Goal: Task Accomplishment & Management: Use online tool/utility

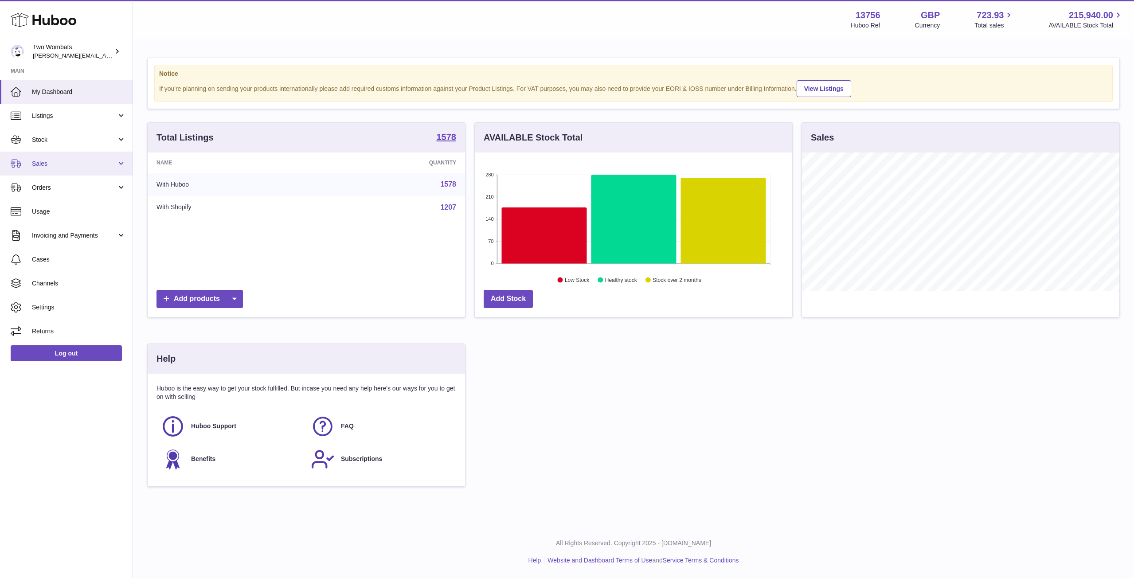
scroll to position [138, 317]
click at [120, 163] on link "Sales" at bounding box center [66, 164] width 133 height 24
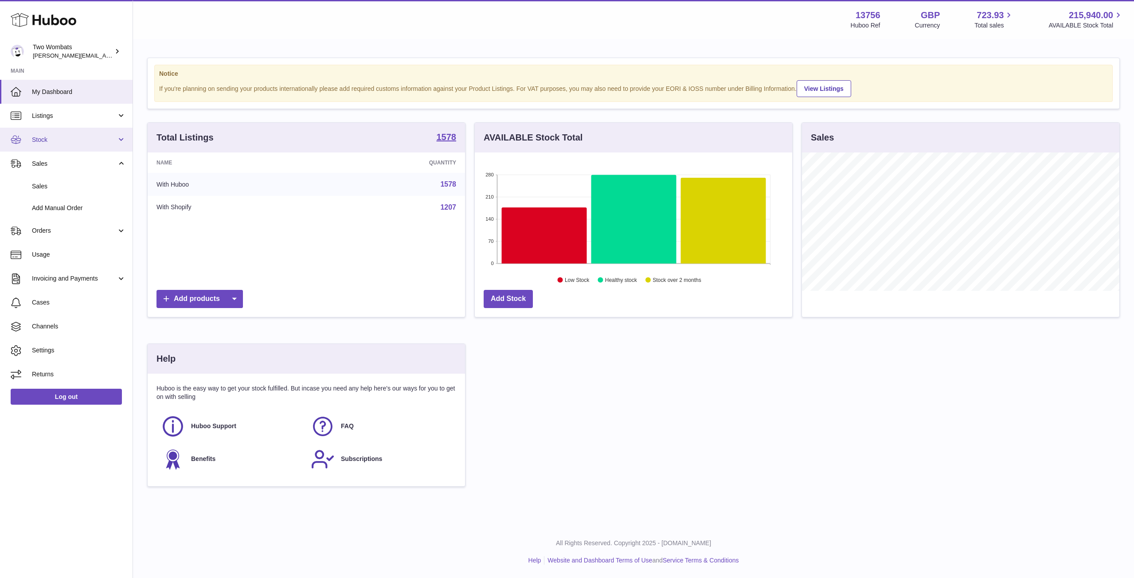
click at [121, 144] on link "Stock" at bounding box center [66, 140] width 133 height 24
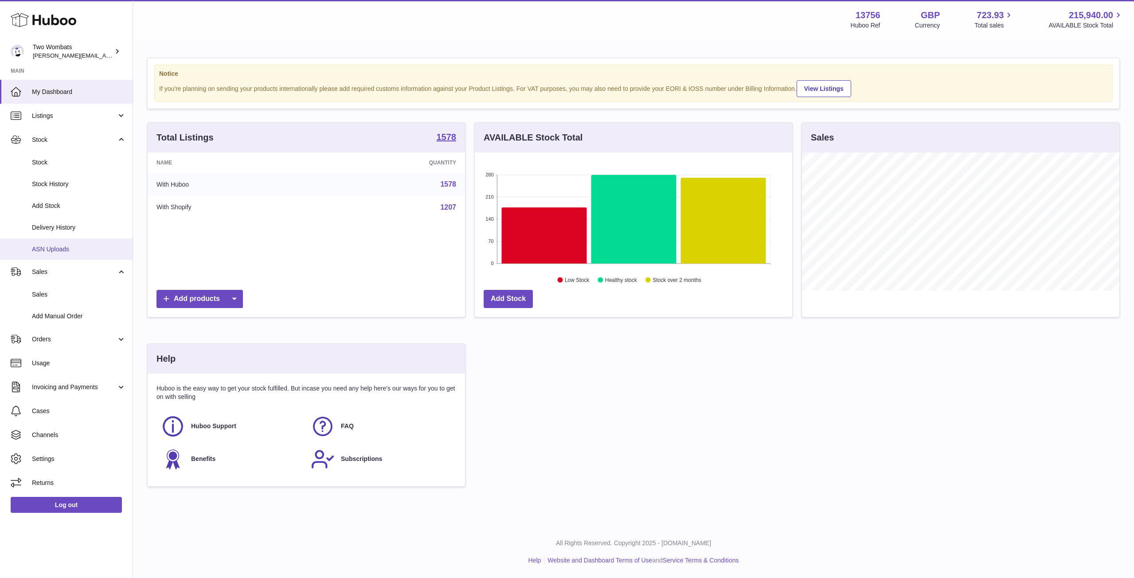
click at [62, 248] on span "ASN Uploads" at bounding box center [79, 249] width 94 height 8
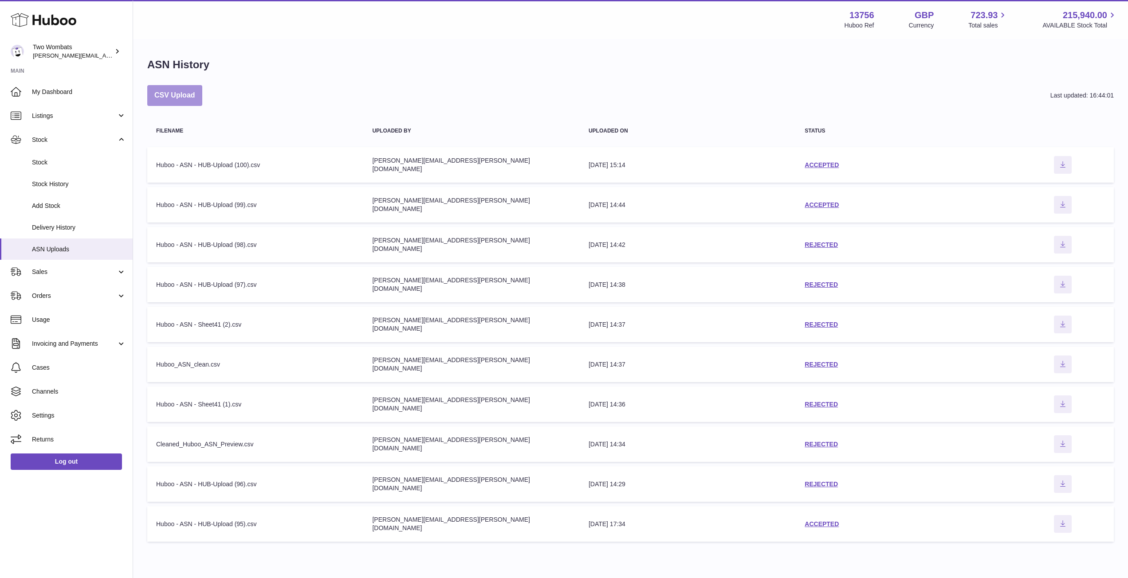
click at [185, 102] on button "CSV Upload" at bounding box center [174, 95] width 55 height 21
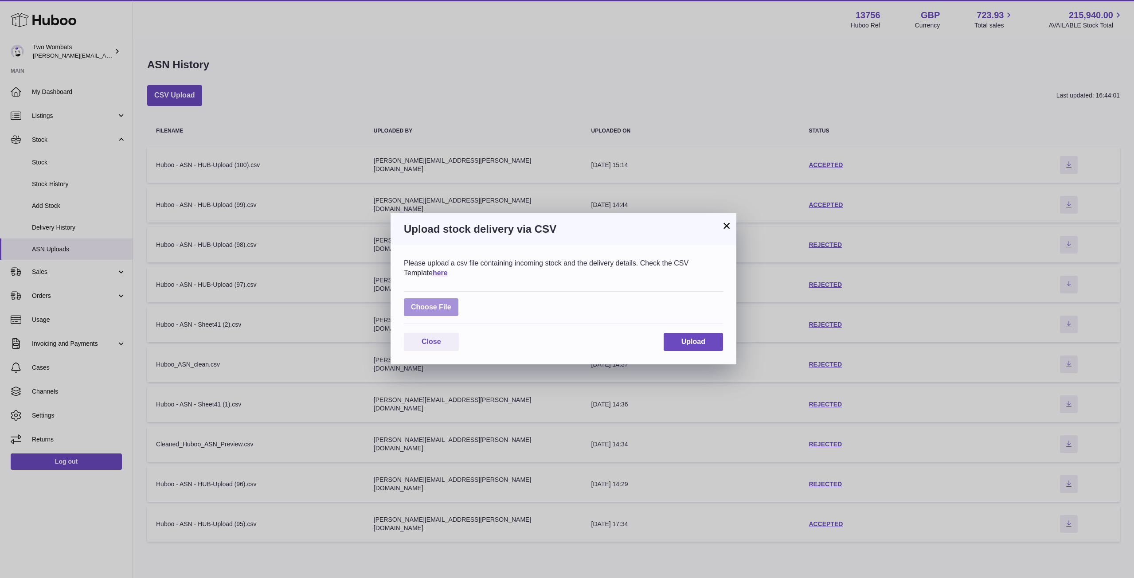
click at [435, 309] on label at bounding box center [431, 307] width 55 height 18
click at [451, 303] on input "file" at bounding box center [451, 303] width 0 height 0
type input "**********"
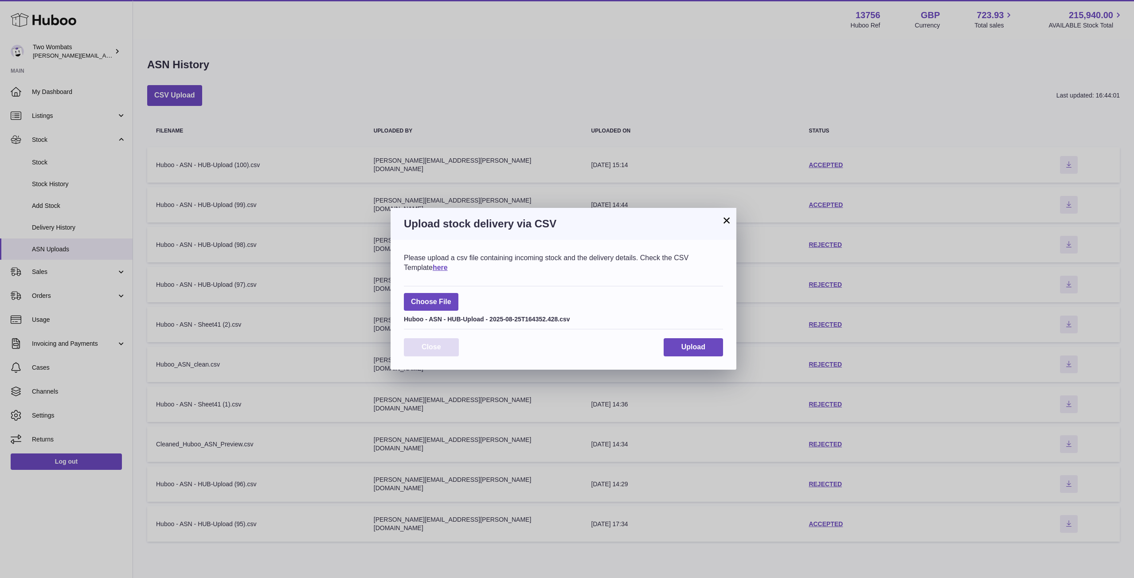
click at [439, 351] on span "Close" at bounding box center [432, 347] width 20 height 8
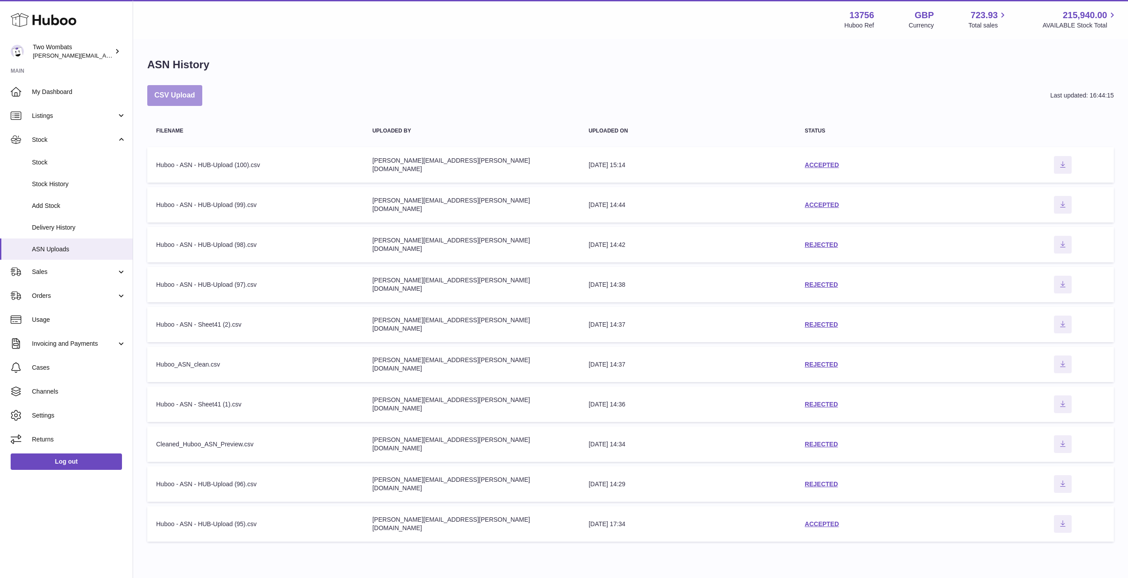
click at [161, 106] on button "CSV Upload" at bounding box center [174, 95] width 55 height 21
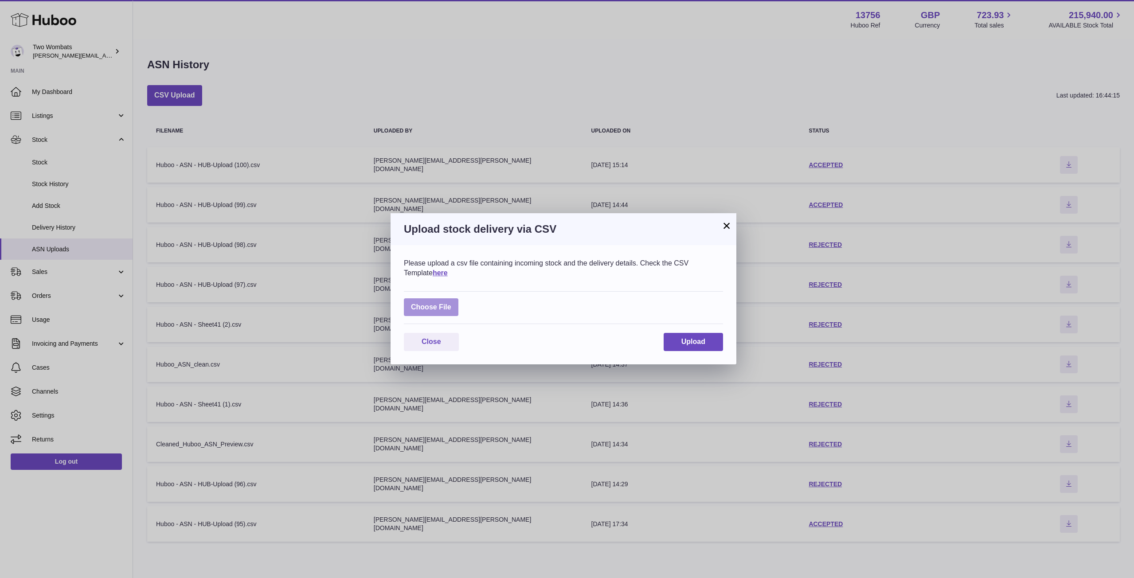
click at [431, 300] on label at bounding box center [431, 307] width 55 height 18
click at [451, 303] on input "file" at bounding box center [451, 303] width 0 height 0
type input "**********"
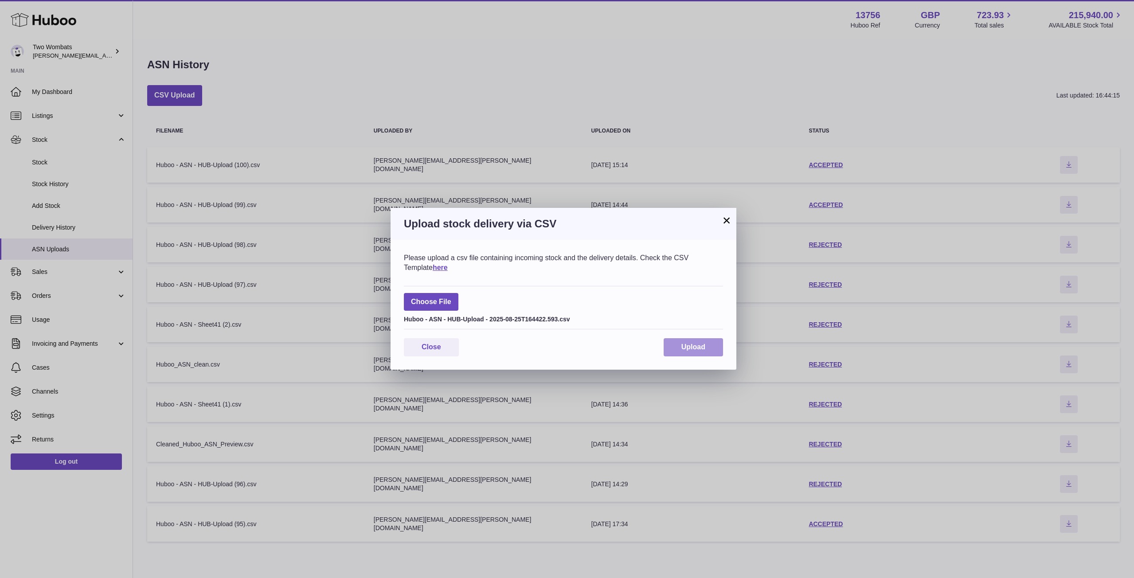
click at [690, 348] on span "Upload" at bounding box center [694, 347] width 24 height 8
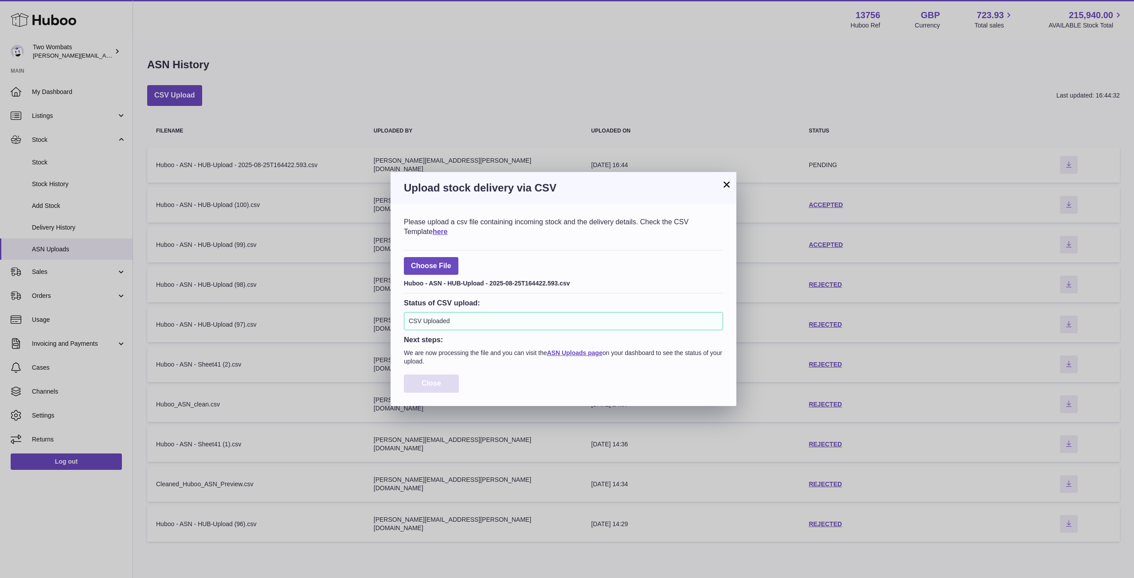
click at [436, 388] on button "Close" at bounding box center [431, 384] width 55 height 18
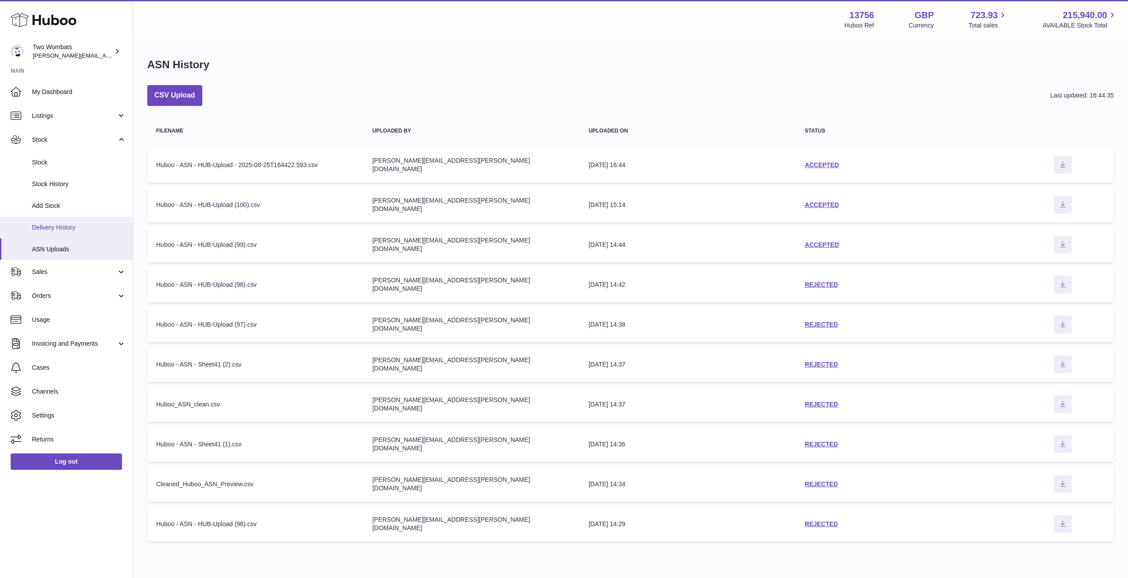
click at [70, 230] on span "Delivery History" at bounding box center [79, 227] width 94 height 8
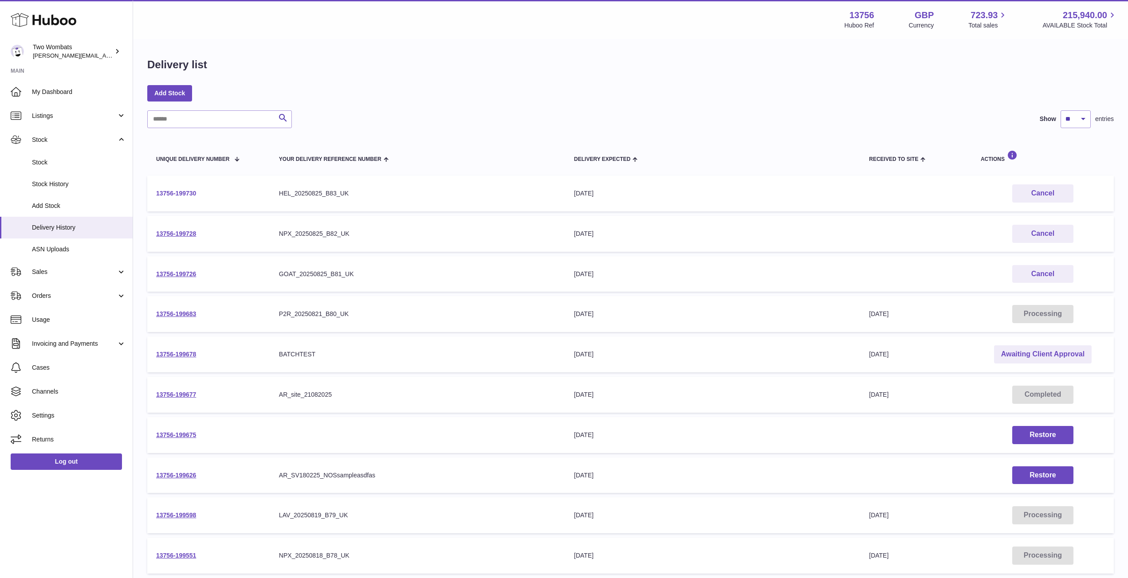
click at [173, 192] on link "13756-199730" at bounding box center [176, 193] width 40 height 7
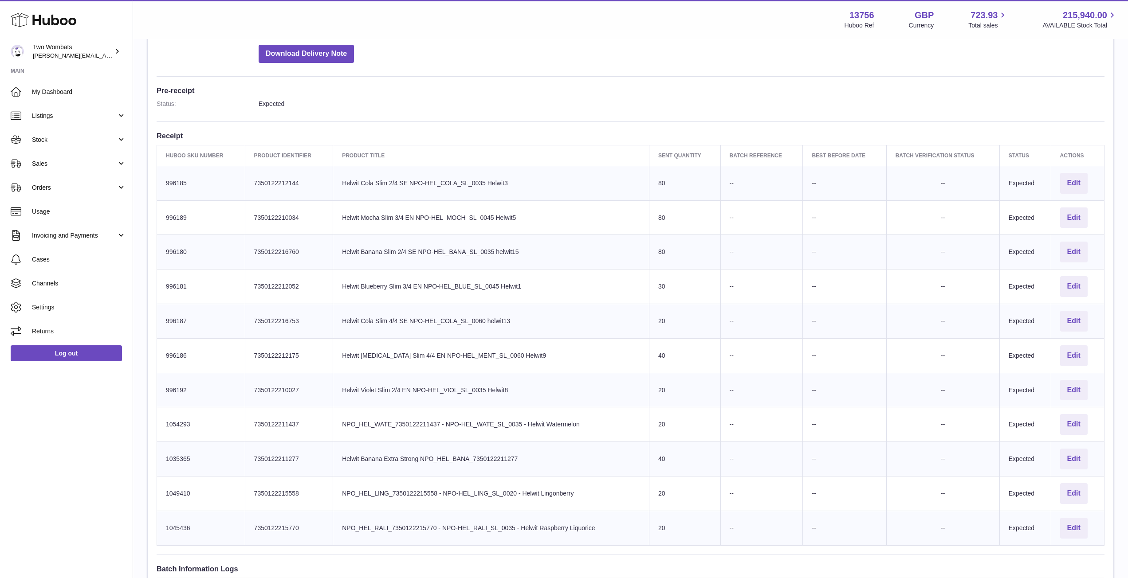
scroll to position [184, 0]
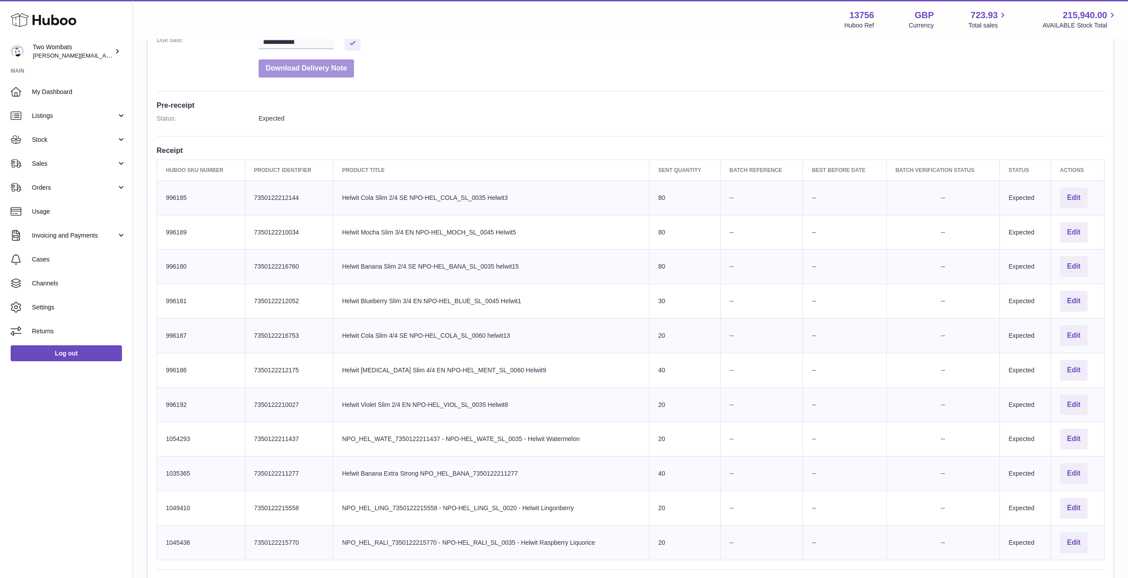
click at [308, 71] on button "Download Delivery Note" at bounding box center [306, 68] width 95 height 18
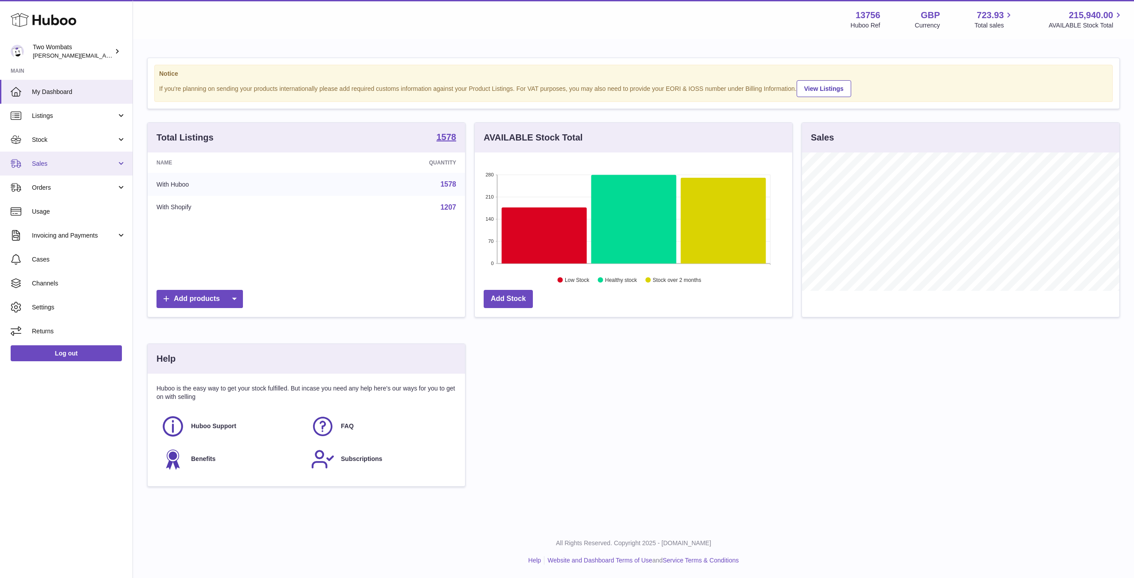
scroll to position [138, 317]
click at [121, 164] on link "Sales" at bounding box center [66, 164] width 133 height 24
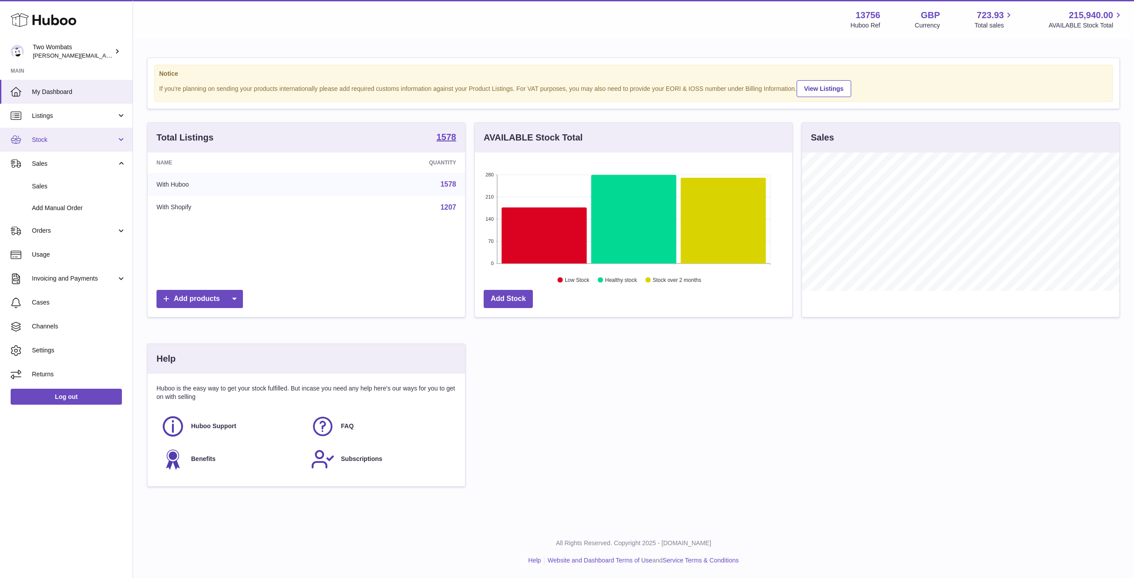
click at [117, 139] on link "Stock" at bounding box center [66, 140] width 133 height 24
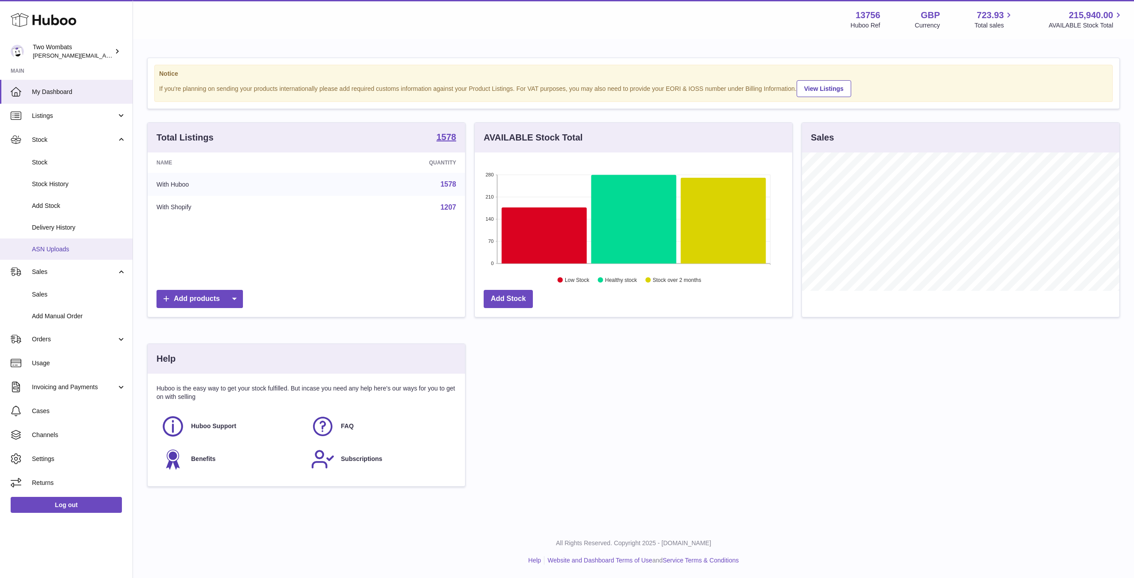
click at [64, 248] on span "ASN Uploads" at bounding box center [79, 249] width 94 height 8
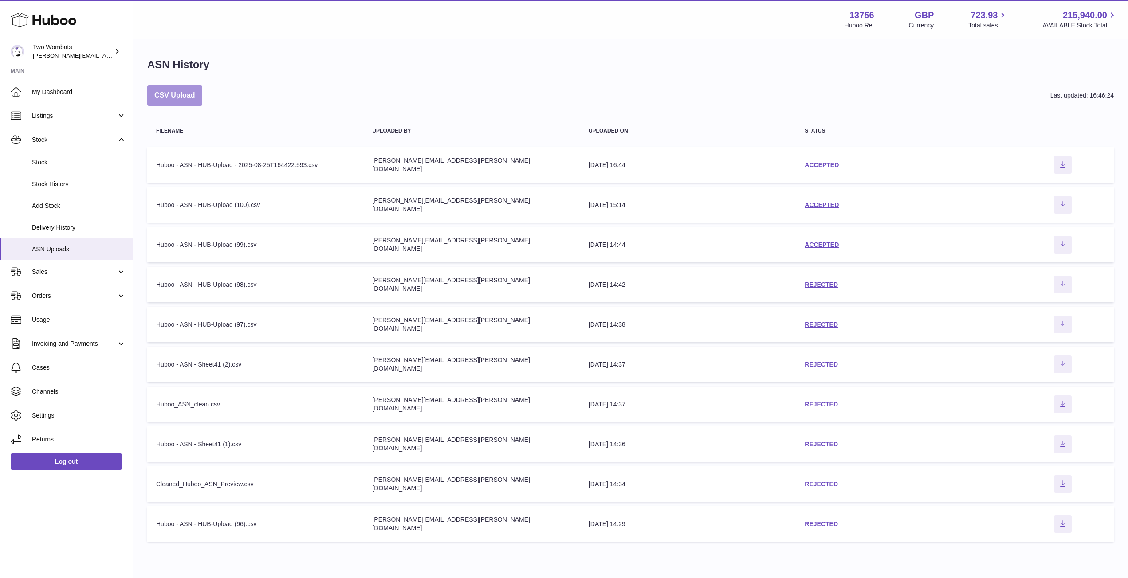
click at [191, 99] on button "CSV Upload" at bounding box center [174, 95] width 55 height 21
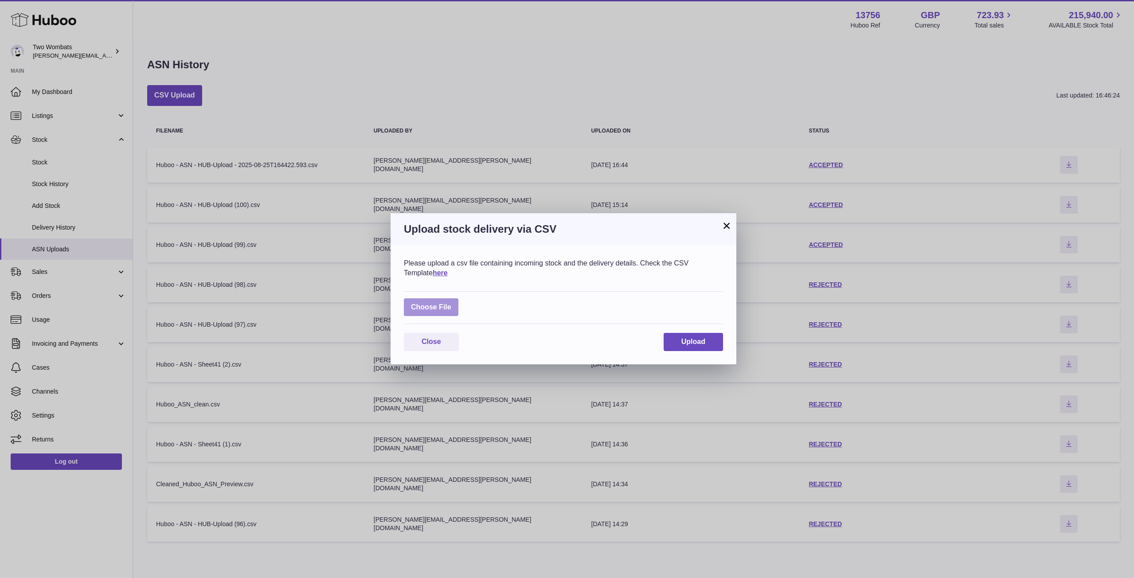
click at [431, 307] on label at bounding box center [431, 307] width 55 height 18
click at [451, 303] on input "file" at bounding box center [451, 303] width 0 height 0
click at [595, 99] on div "× Upload stock delivery via CSV Please upload a csv file containing incoming st…" at bounding box center [567, 289] width 1134 height 578
click at [725, 224] on button "×" at bounding box center [726, 225] width 11 height 11
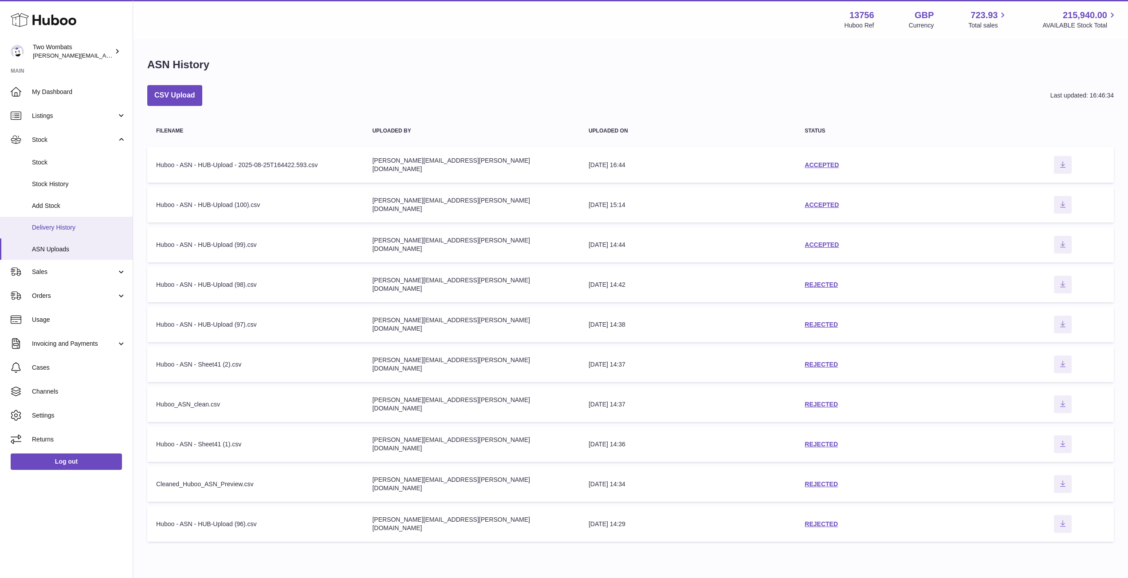
click at [67, 218] on link "Delivery History" at bounding box center [66, 228] width 133 height 22
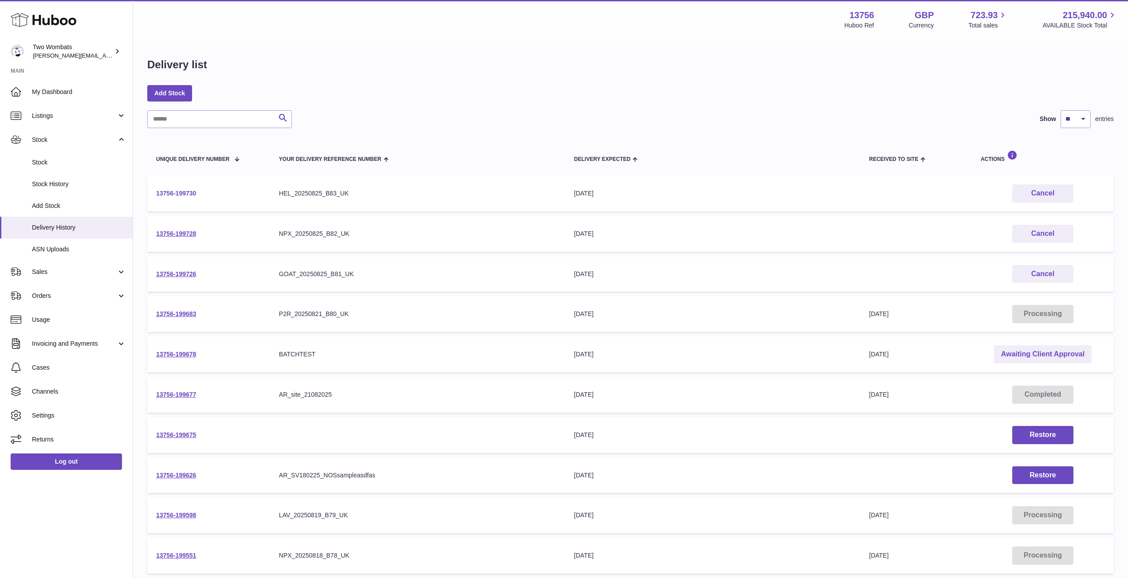
click at [168, 193] on link "13756-199730" at bounding box center [176, 193] width 40 height 7
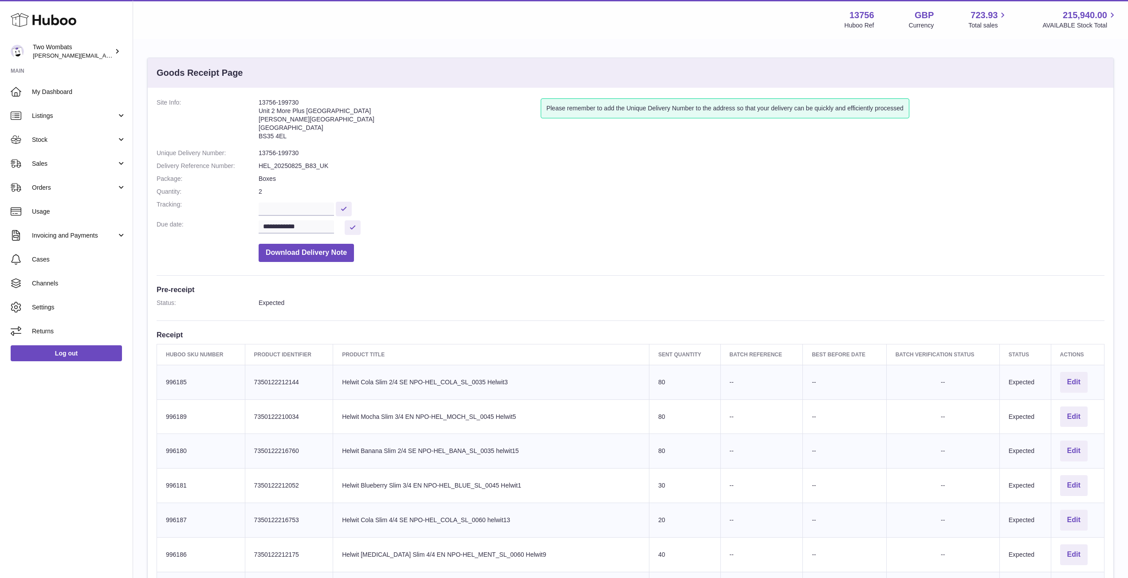
click at [317, 262] on dl "**********" at bounding box center [631, 182] width 948 height 168
click at [325, 256] on button "Download Delivery Note" at bounding box center [306, 253] width 95 height 18
